Goal: Information Seeking & Learning: Learn about a topic

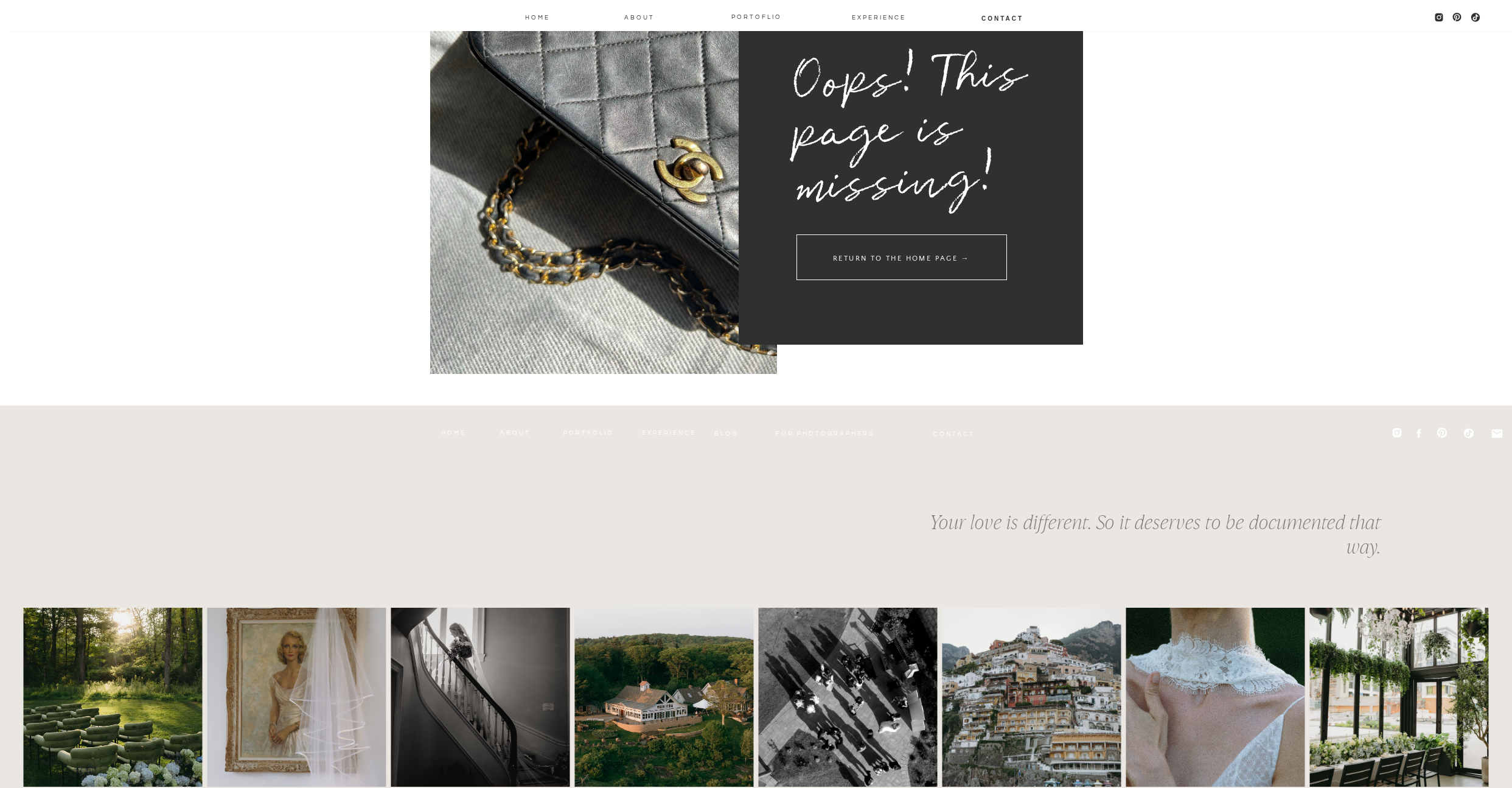
scroll to position [138, 0]
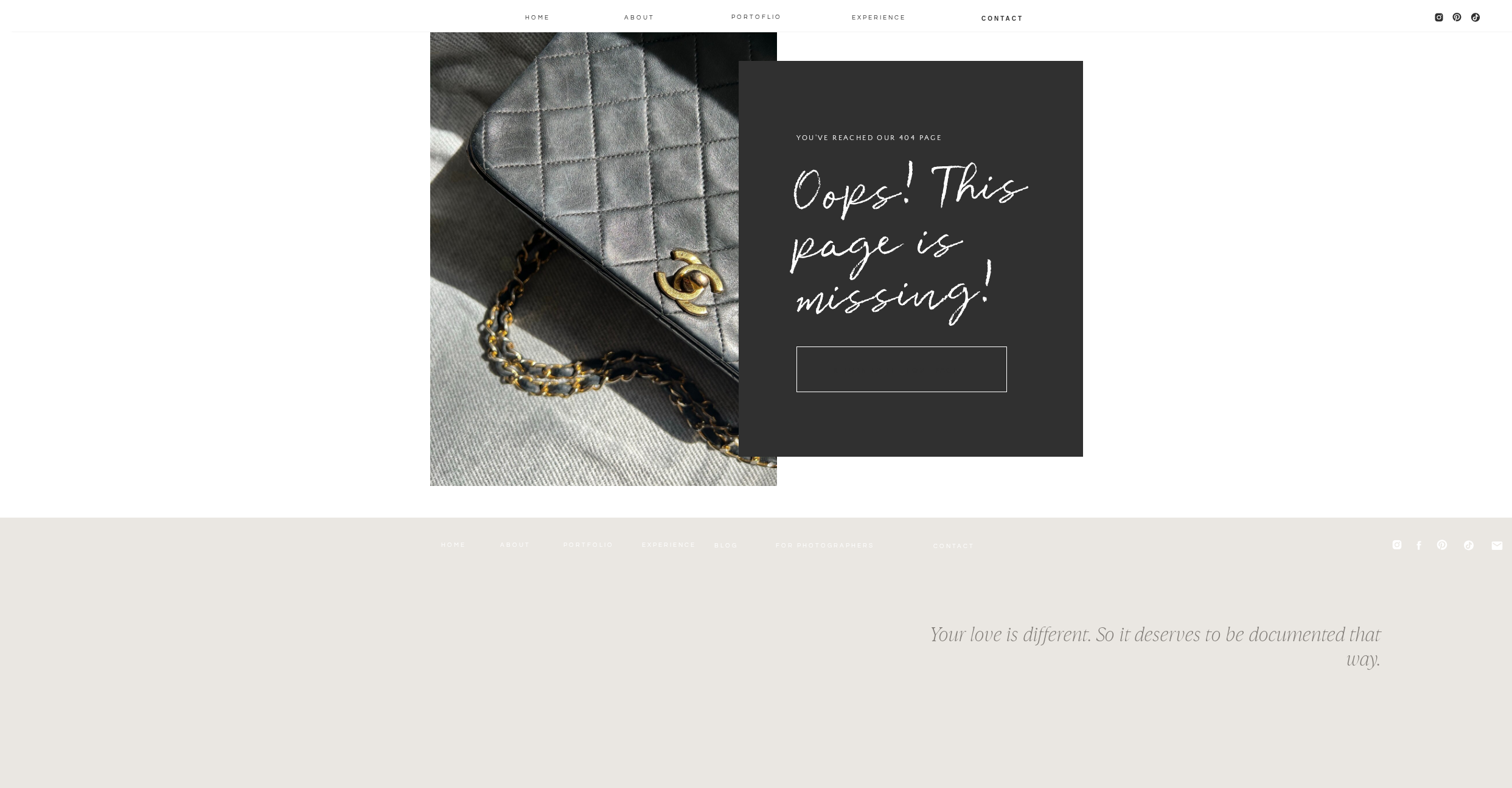
click at [863, 366] on h3 "return to the home page →" at bounding box center [902, 369] width 210 height 46
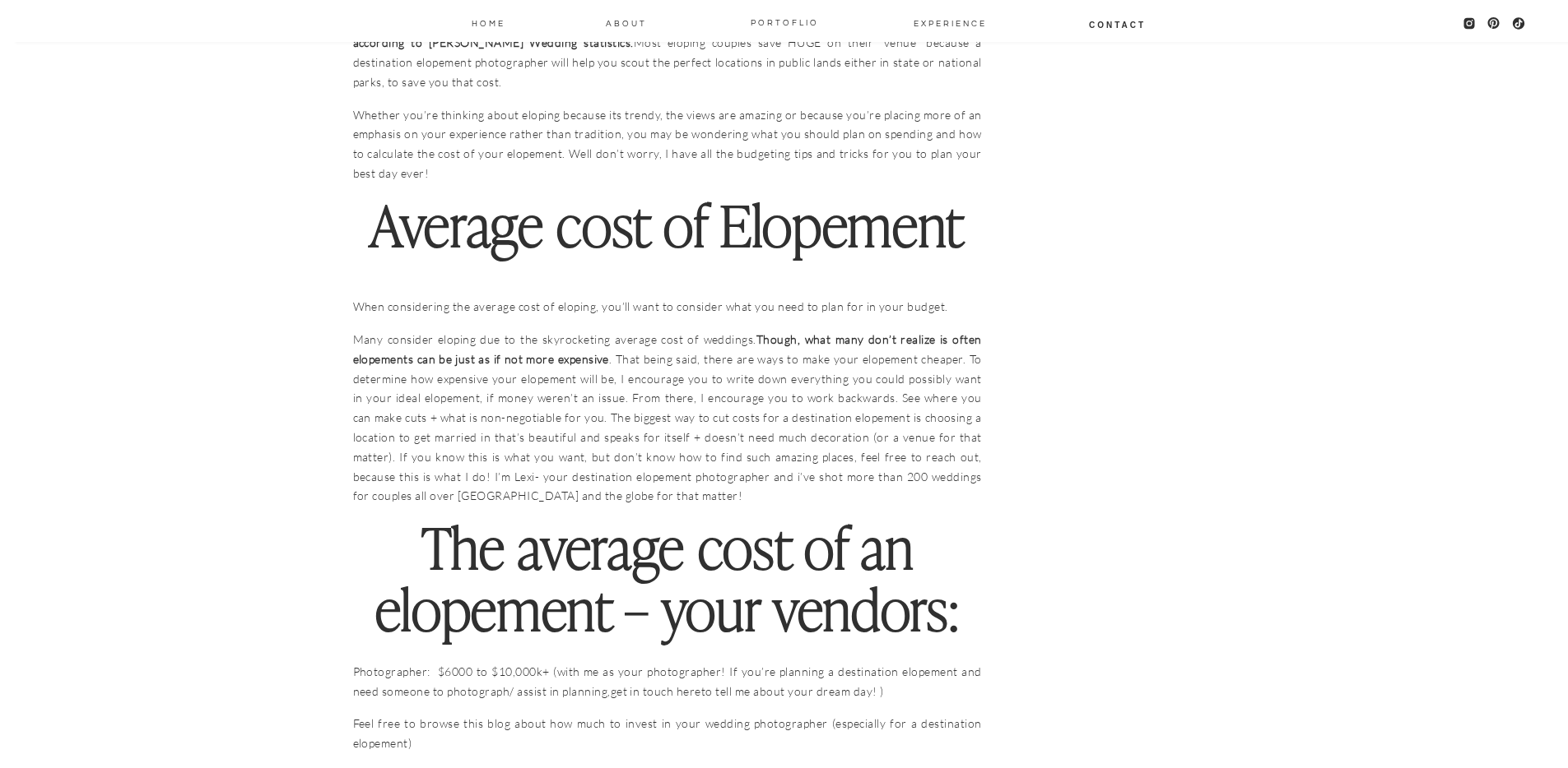
scroll to position [1688, 0]
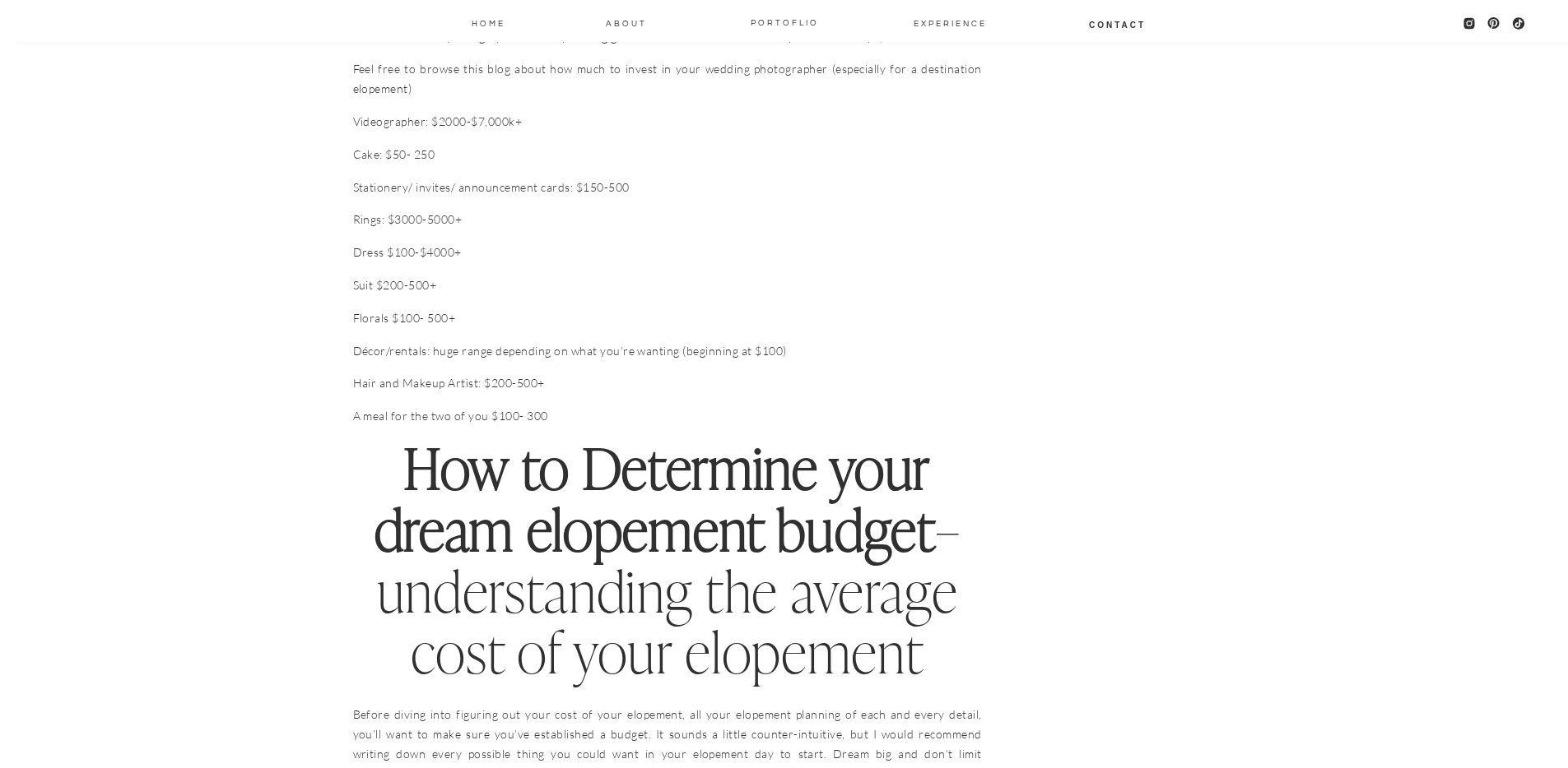
scroll to position [2202, 0]
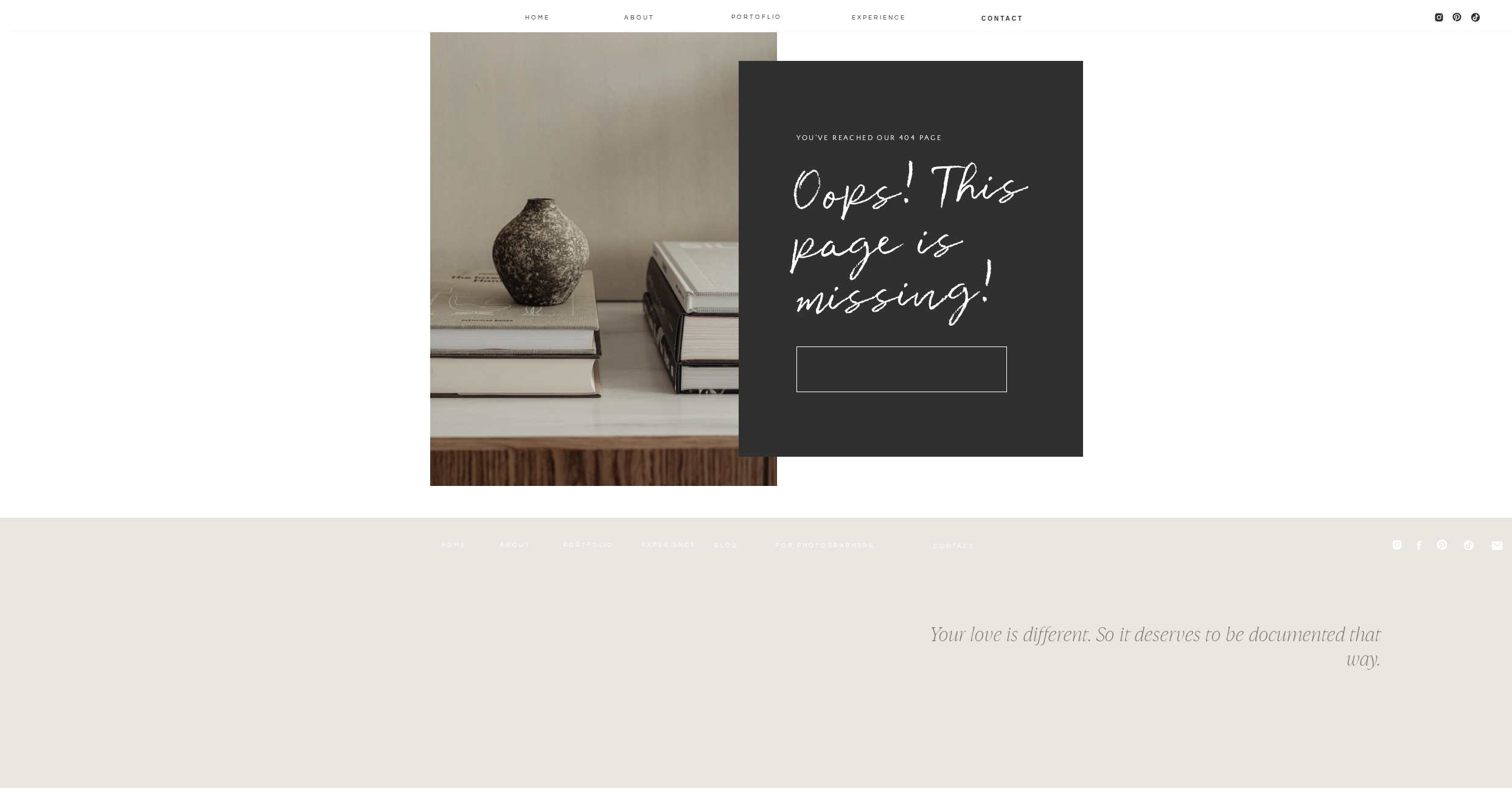
click at [875, 373] on h3 "return to the home page →" at bounding box center [902, 369] width 210 height 46
